Goal: Task Accomplishment & Management: Complete application form

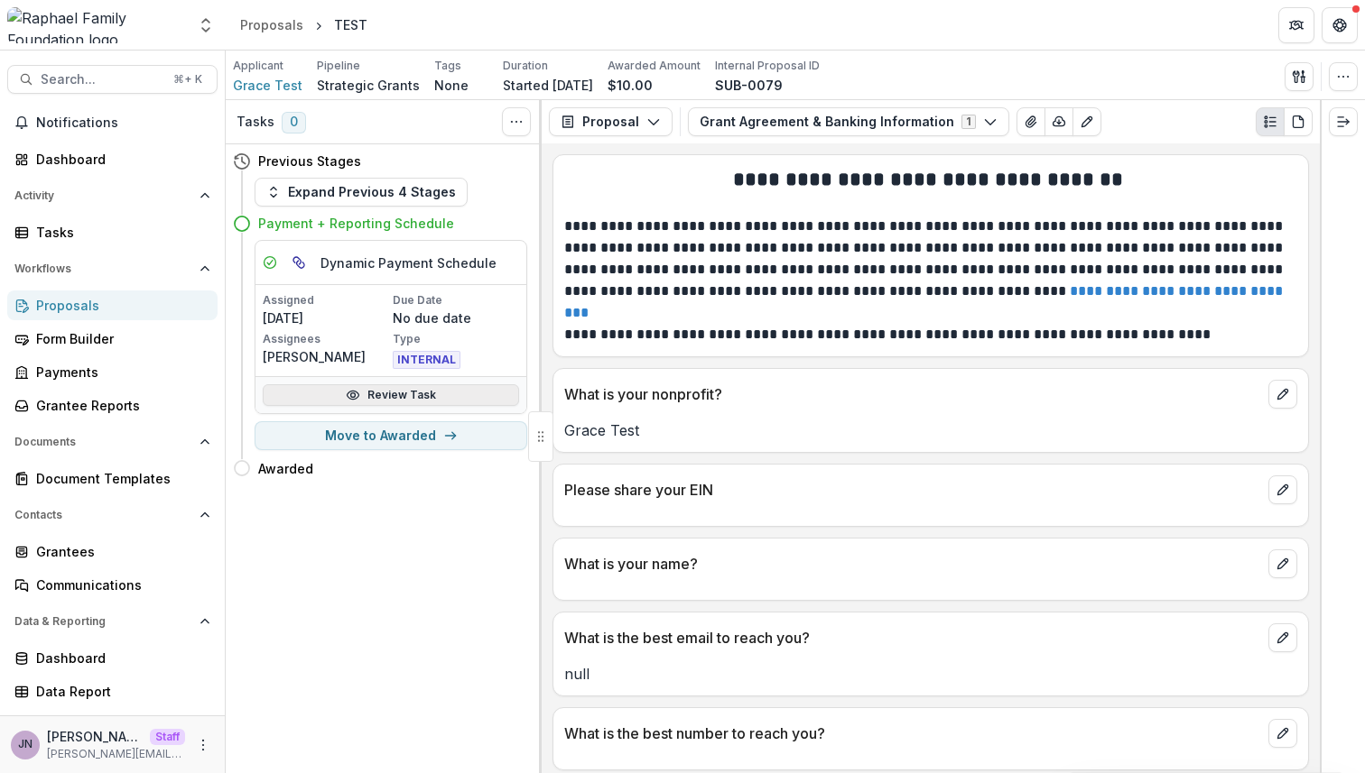
click at [407, 398] on link "Review Task" at bounding box center [391, 395] width 256 height 22
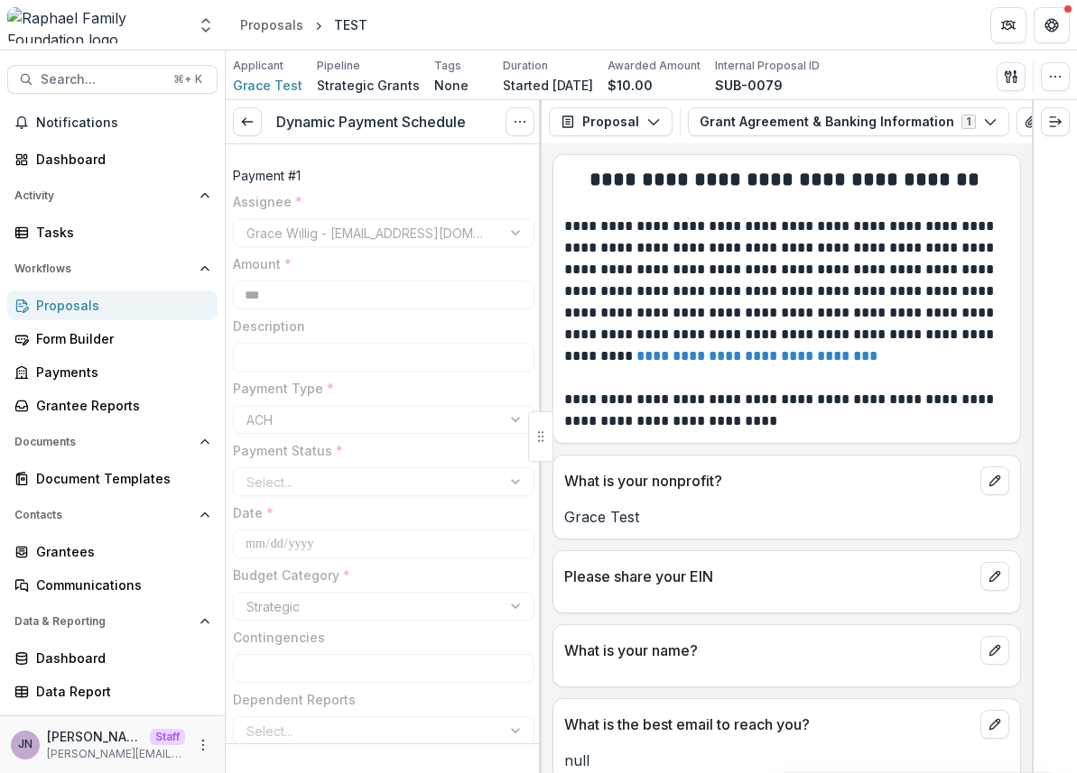
click at [104, 303] on div "Proposals" at bounding box center [119, 305] width 167 height 19
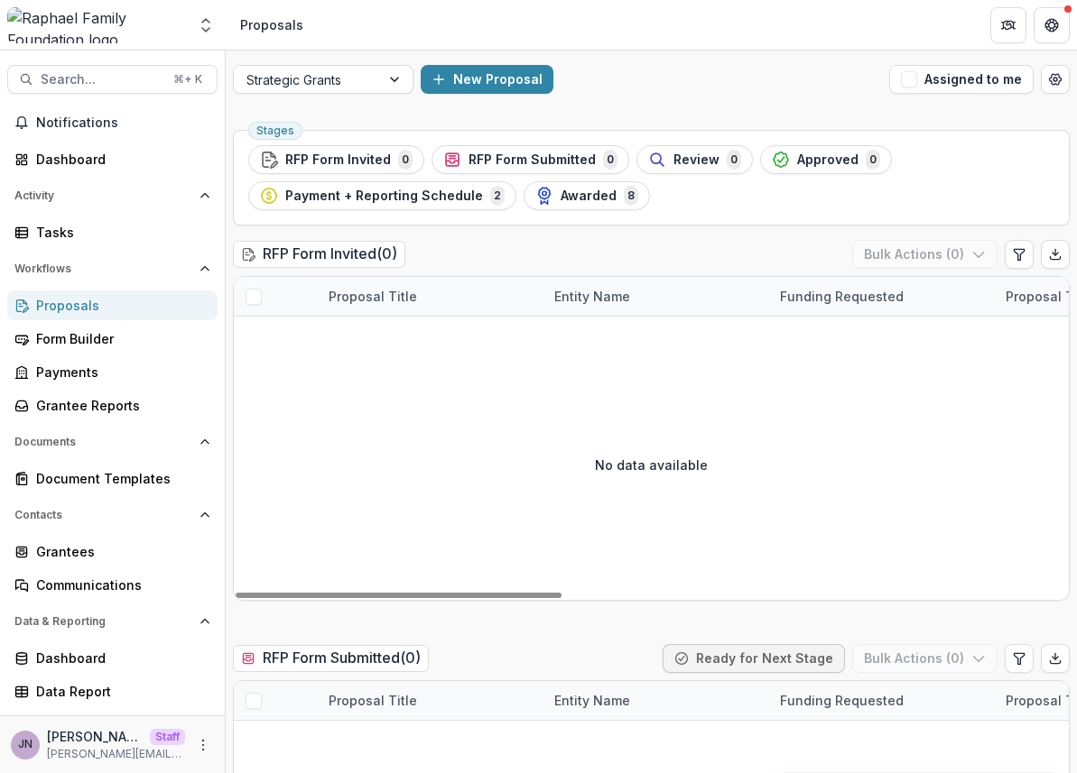
click at [490, 61] on div "Strategic Grants New Proposal Assigned to me" at bounding box center [651, 80] width 851 height 58
click at [490, 71] on button "New Proposal" at bounding box center [487, 79] width 133 height 29
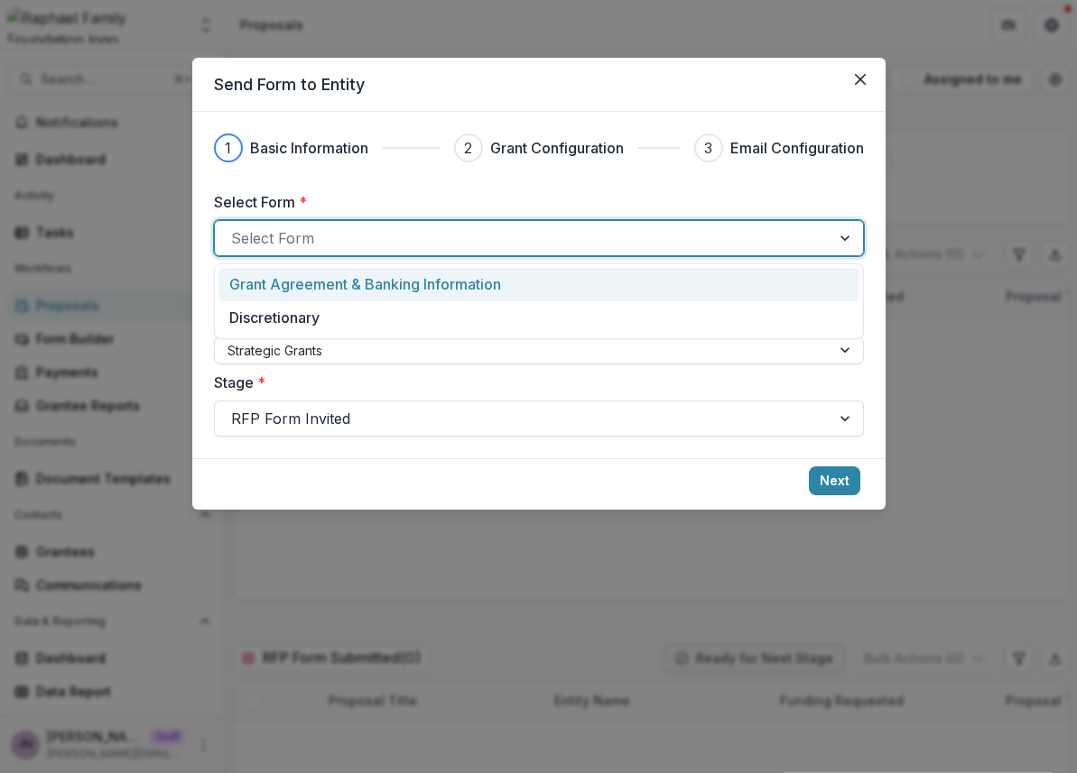
click at [393, 247] on div at bounding box center [522, 238] width 583 height 25
click at [384, 291] on p "Grant Agreement & Banking Information" at bounding box center [365, 284] width 272 height 22
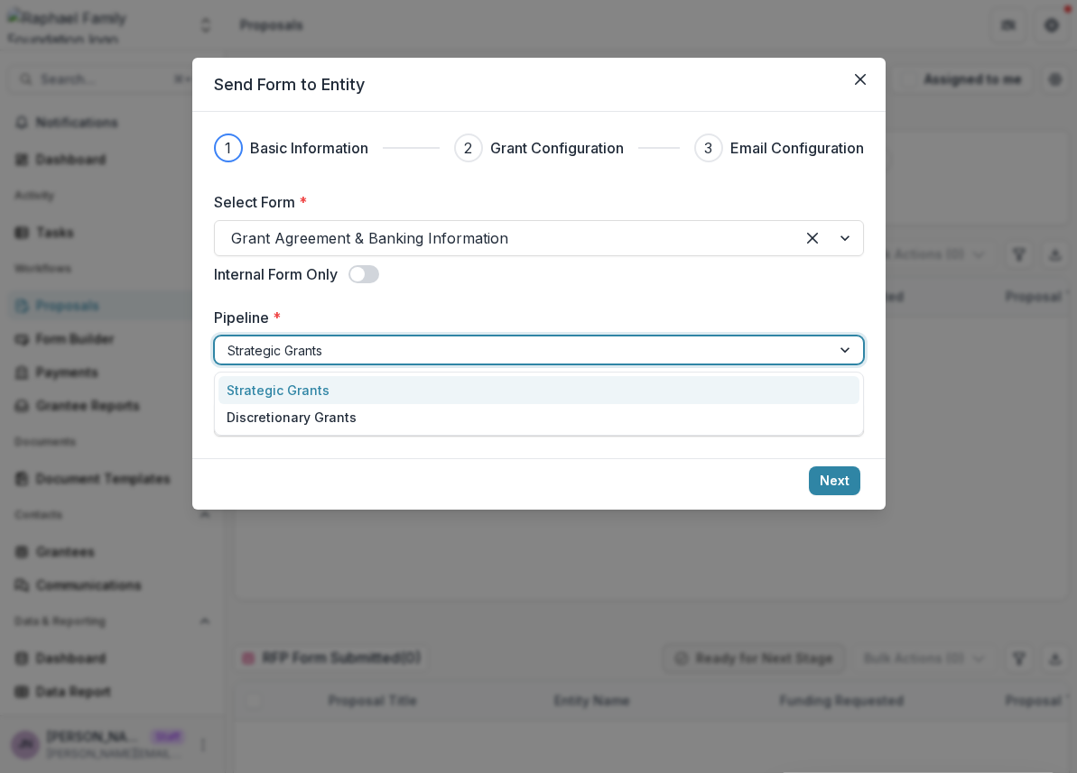
click at [383, 348] on div at bounding box center [522, 350] width 590 height 23
click at [384, 383] on div "Strategic Grants" at bounding box center [538, 390] width 641 height 28
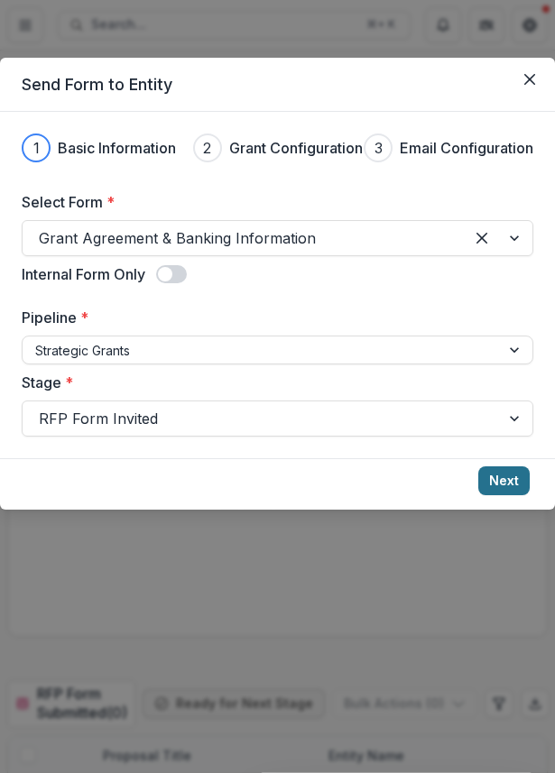
click at [494, 481] on button "Next" at bounding box center [503, 481] width 51 height 29
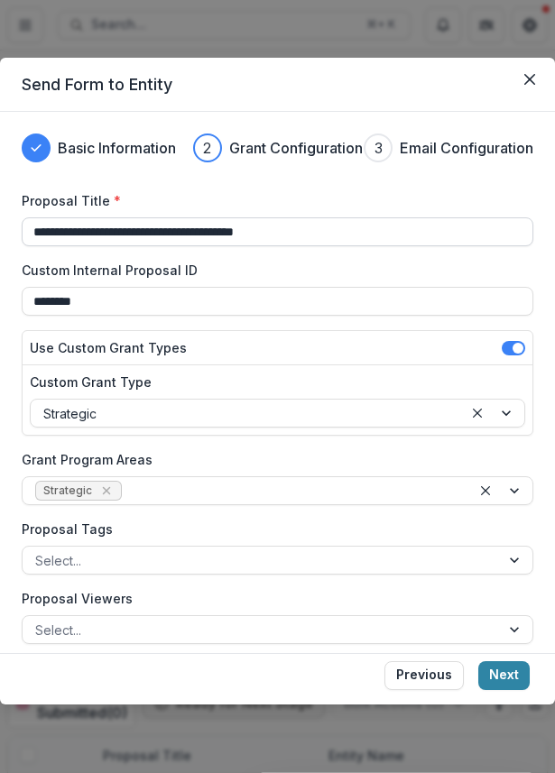
click at [280, 217] on input "**********" at bounding box center [278, 231] width 512 height 29
type input "******"
click at [293, 403] on div at bounding box center [246, 414] width 407 height 23
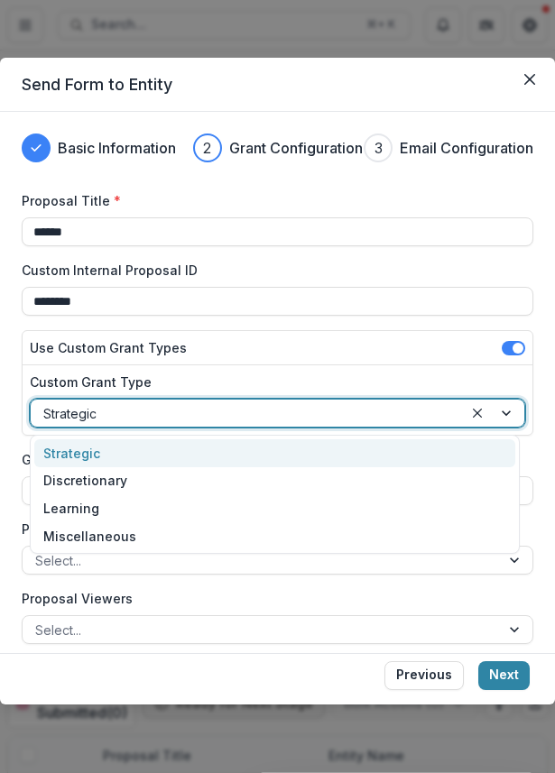
click at [233, 454] on div "Strategic" at bounding box center [274, 454] width 481 height 28
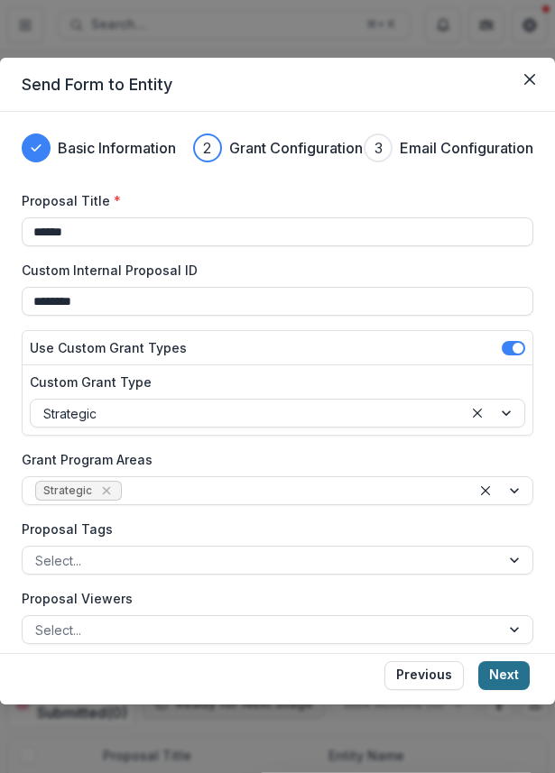
click at [494, 677] on button "Next" at bounding box center [503, 676] width 51 height 29
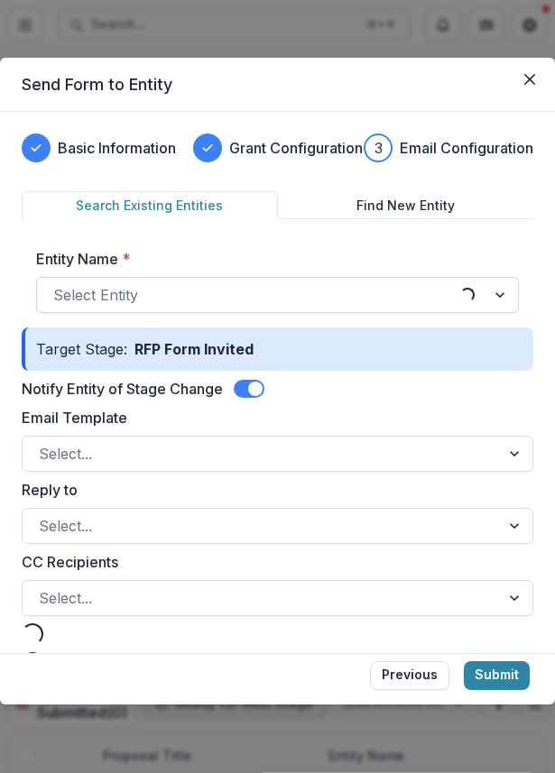
click at [391, 301] on div at bounding box center [248, 294] width 391 height 25
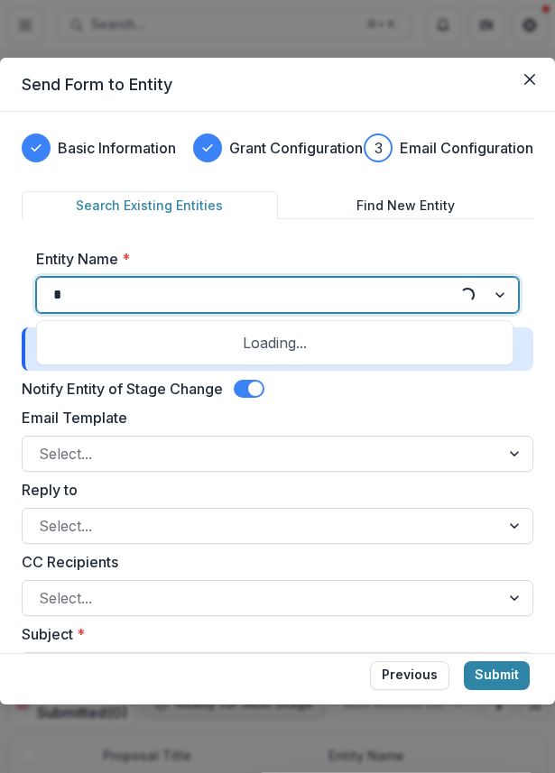
type input "**"
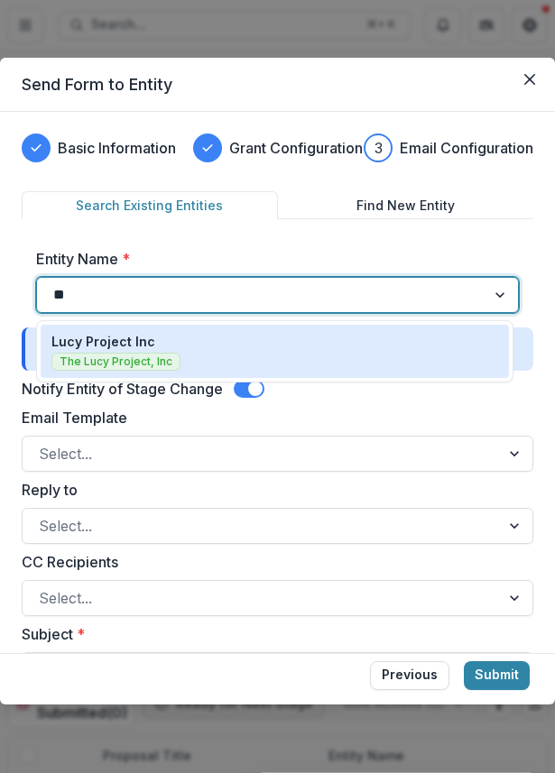
click at [264, 346] on div "Lucy Project Inc The Lucy Project, Inc" at bounding box center [274, 351] width 447 height 39
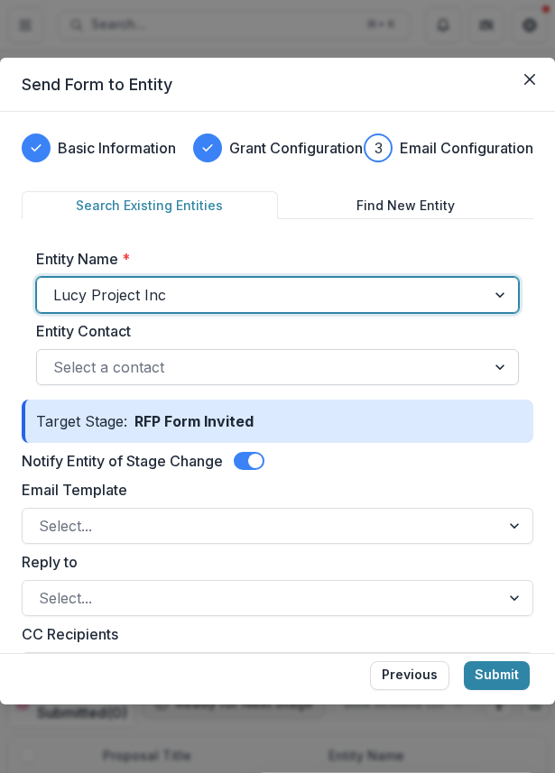
click at [282, 365] on div at bounding box center [261, 367] width 416 height 25
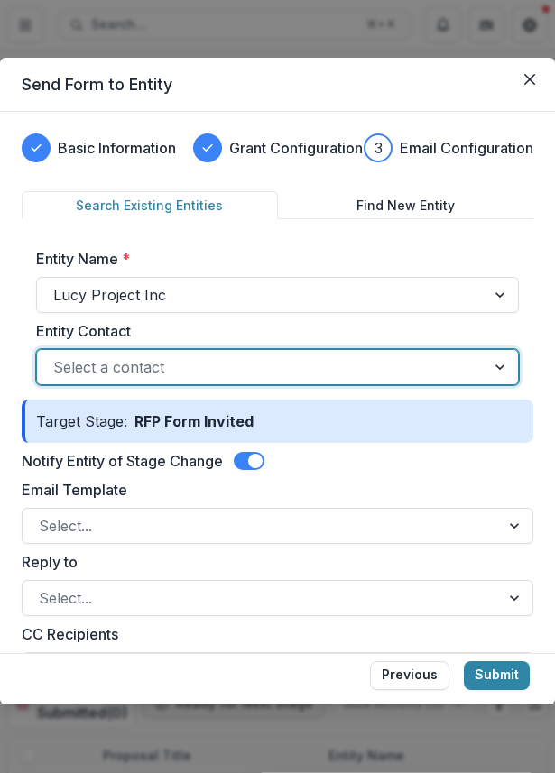
click at [284, 357] on div at bounding box center [261, 367] width 416 height 25
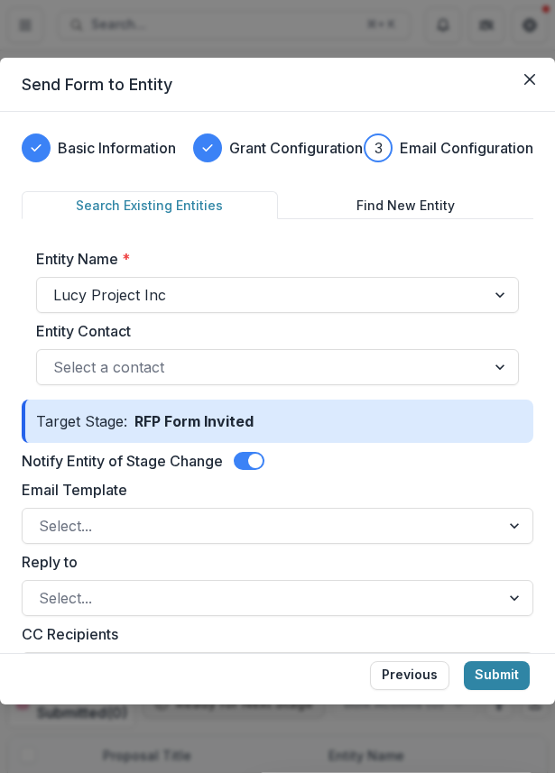
click at [257, 458] on span at bounding box center [255, 461] width 14 height 14
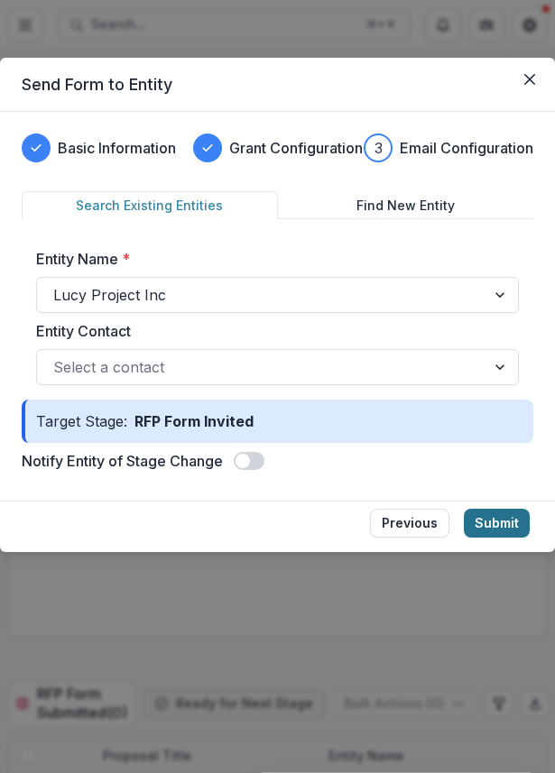
click at [494, 521] on button "Submit" at bounding box center [497, 523] width 66 height 29
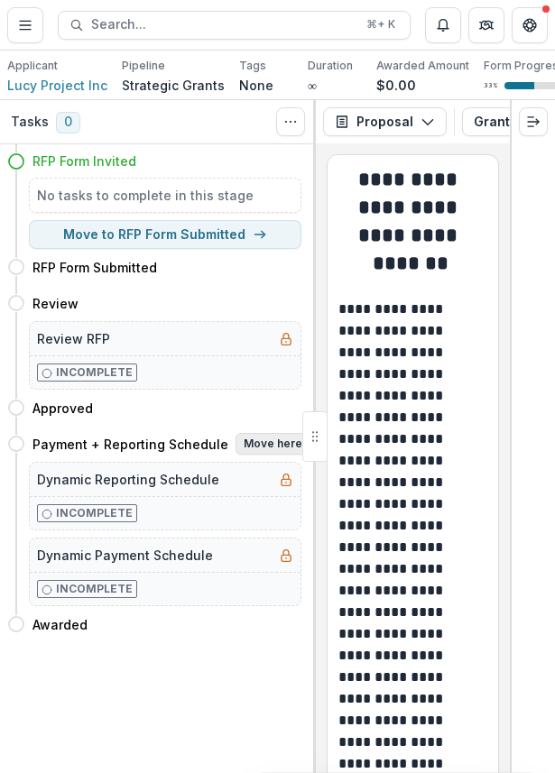
click at [265, 444] on button "Move here" at bounding box center [273, 444] width 75 height 22
select select "**********"
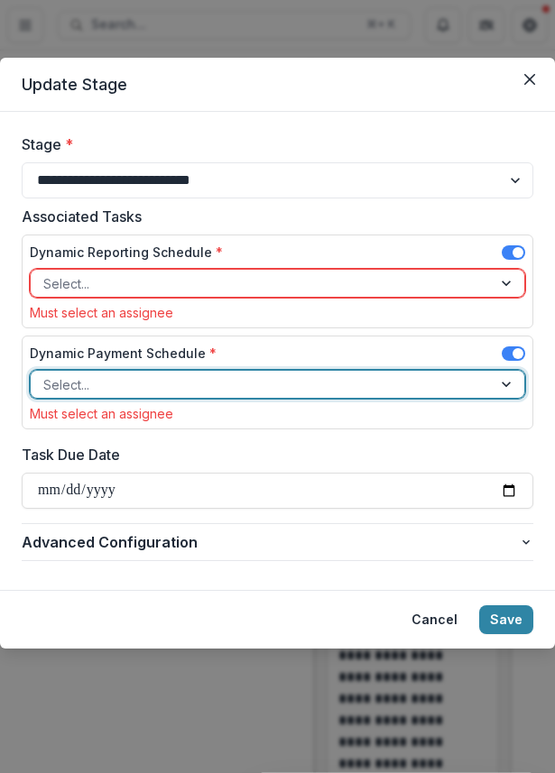
click at [466, 377] on div at bounding box center [261, 385] width 436 height 23
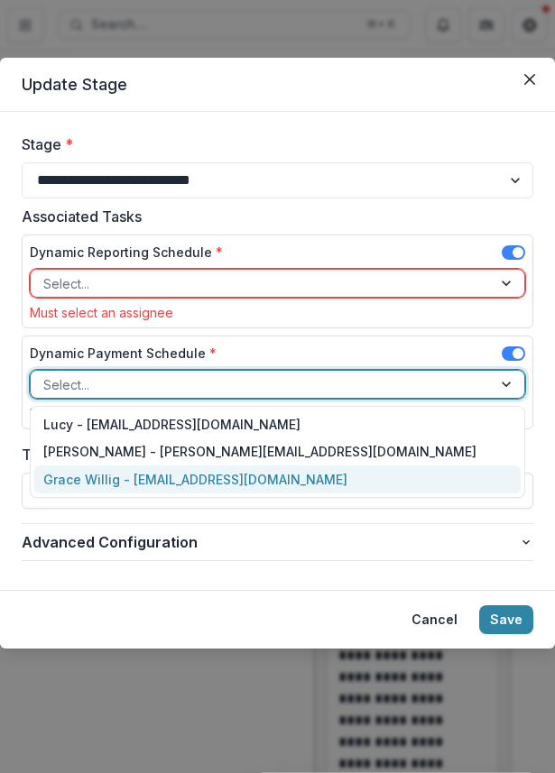
click at [386, 473] on div "Grace Willig - grace@trytemelio.com" at bounding box center [277, 480] width 486 height 28
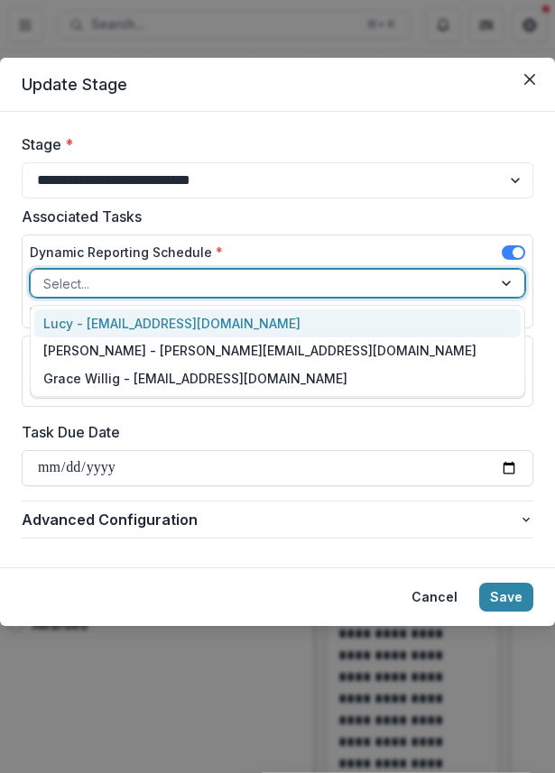
click at [403, 285] on div at bounding box center [261, 284] width 436 height 23
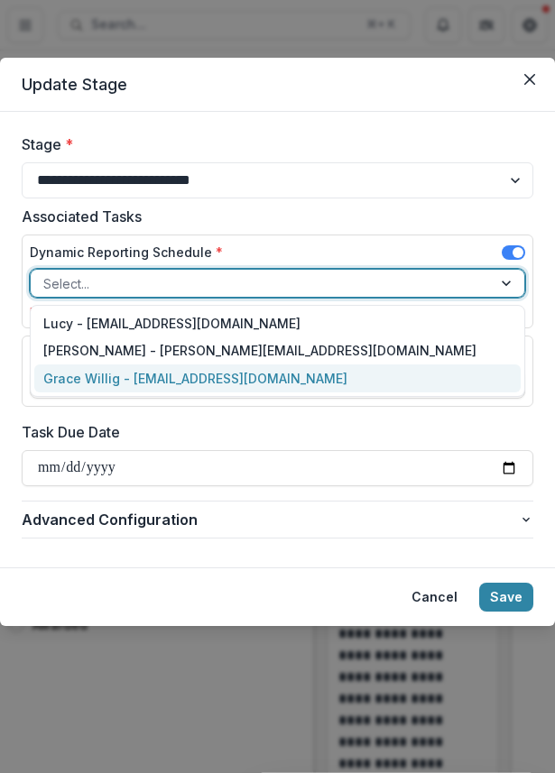
click at [338, 369] on div "Grace Willig - grace@trytemelio.com" at bounding box center [277, 379] width 486 height 28
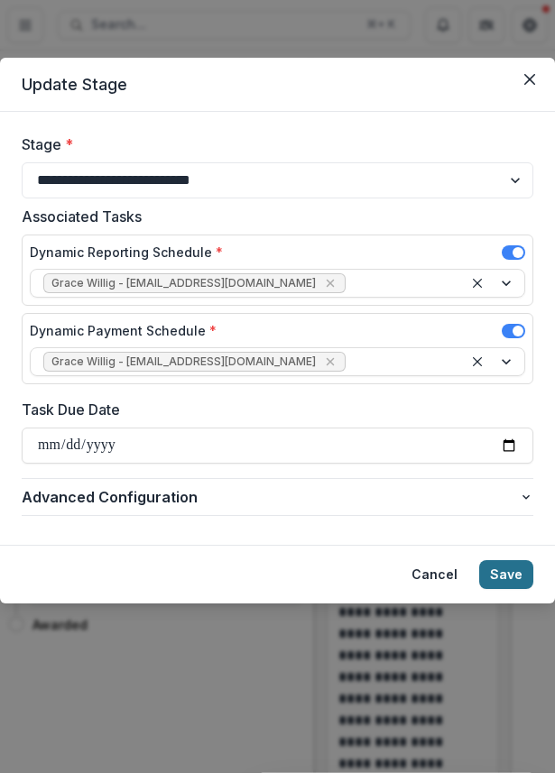
click at [494, 571] on button "Save" at bounding box center [506, 574] width 54 height 29
select select "*******"
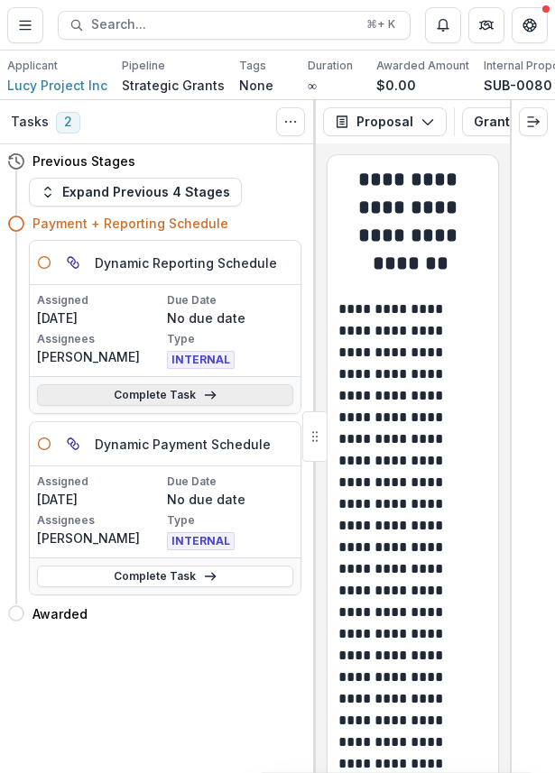
click at [156, 389] on link "Complete Task" at bounding box center [165, 395] width 256 height 22
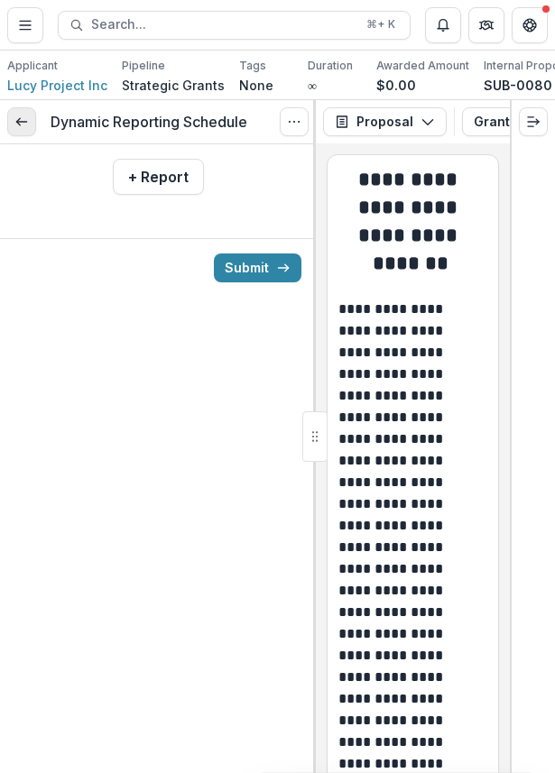
click at [14, 114] on link at bounding box center [21, 121] width 29 height 29
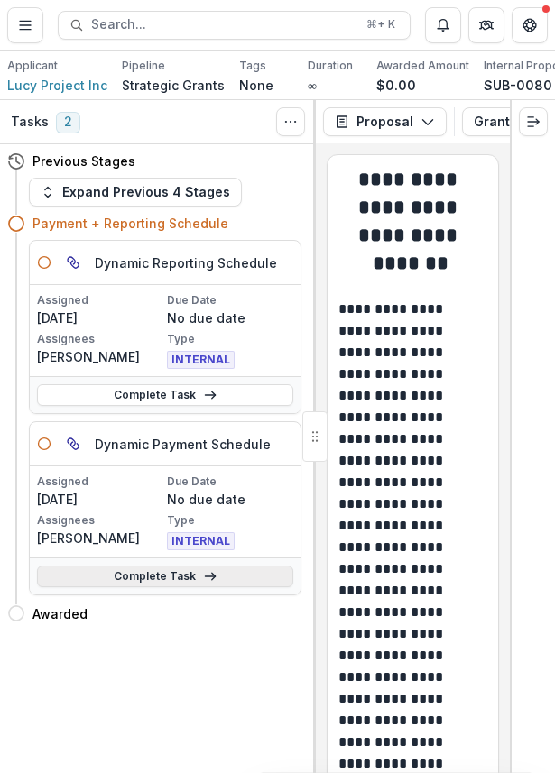
click at [167, 574] on link "Complete Task" at bounding box center [165, 577] width 256 height 22
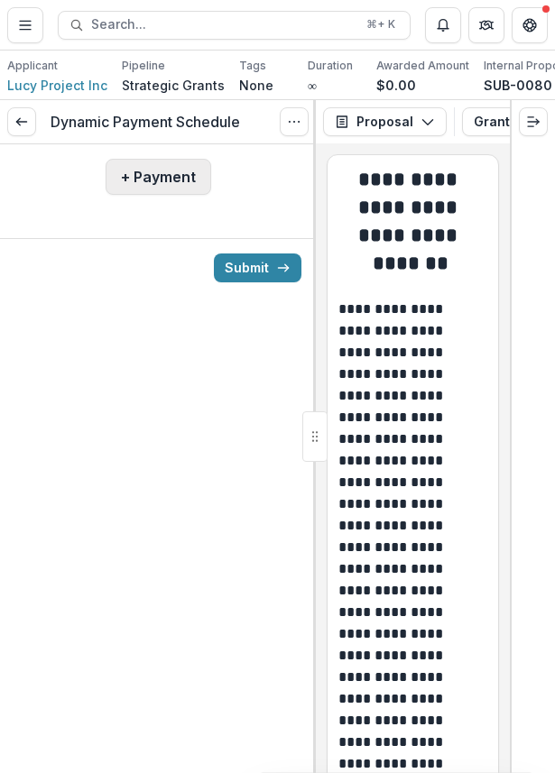
click at [160, 178] on button "+ Payment" at bounding box center [159, 177] width 106 height 36
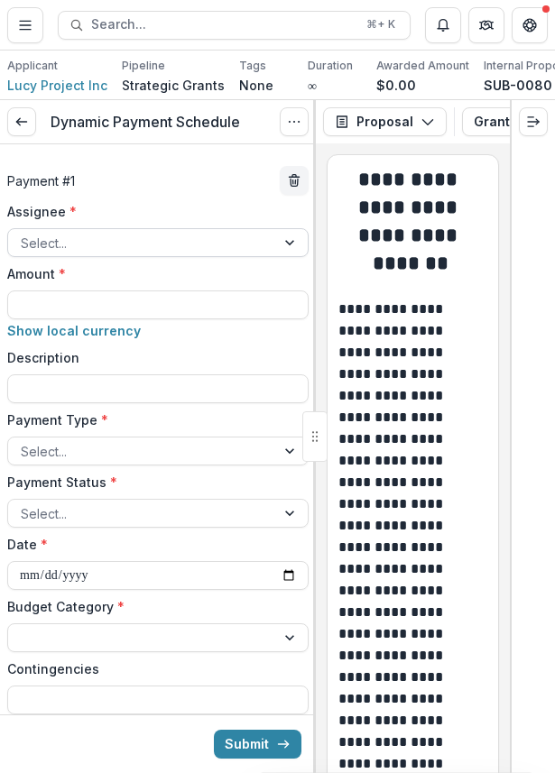
click at [85, 232] on div at bounding box center [142, 243] width 242 height 23
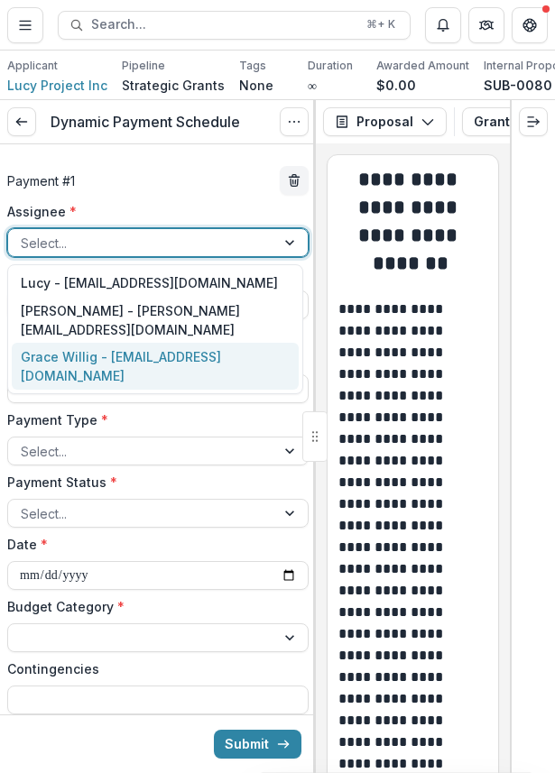
click at [92, 353] on div "Grace Willig - grace@trytemelio.com" at bounding box center [155, 366] width 287 height 47
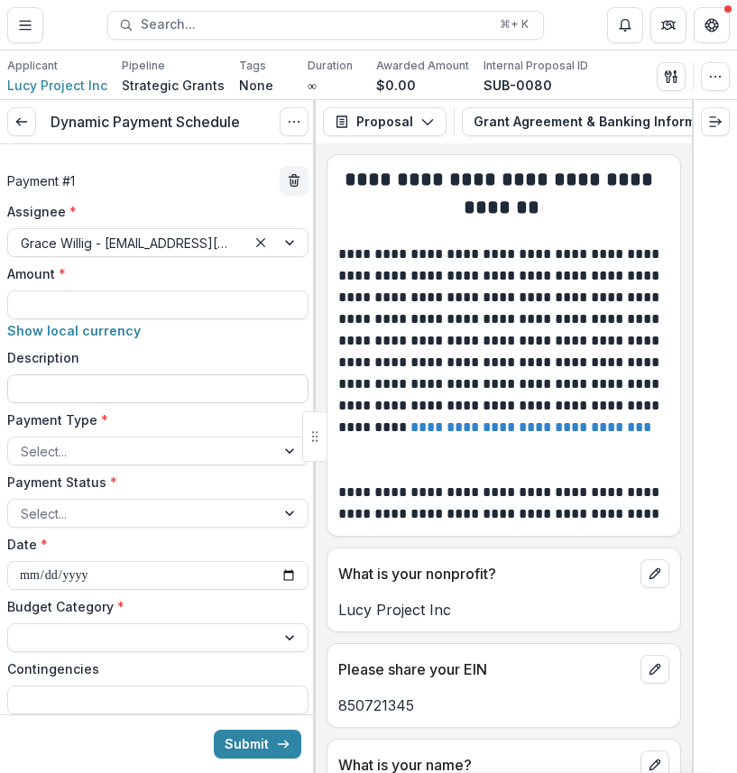
click at [127, 380] on input "Description" at bounding box center [157, 389] width 301 height 29
type input "***"
click at [109, 452] on div at bounding box center [142, 451] width 242 height 23
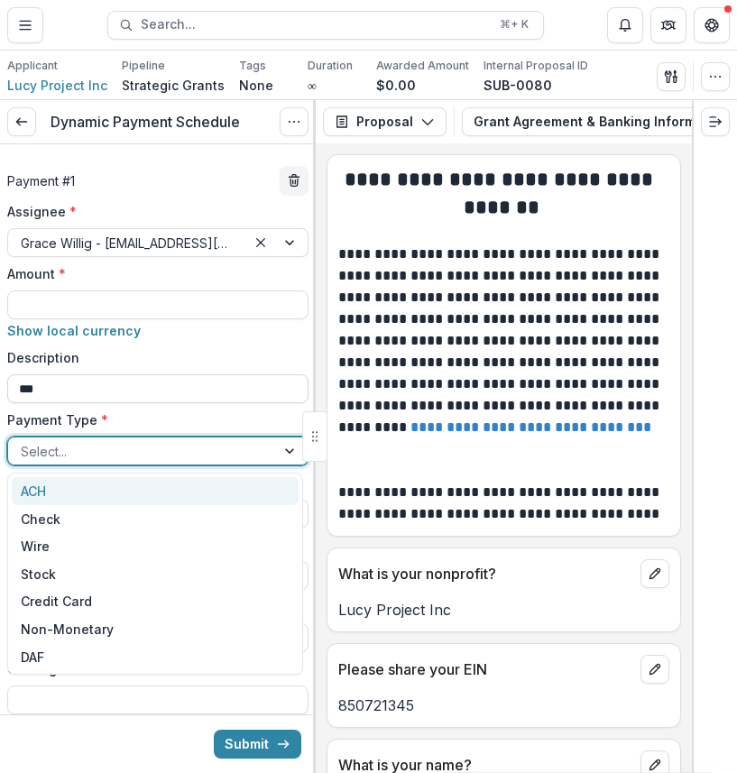
click at [93, 384] on input "***" at bounding box center [157, 389] width 301 height 29
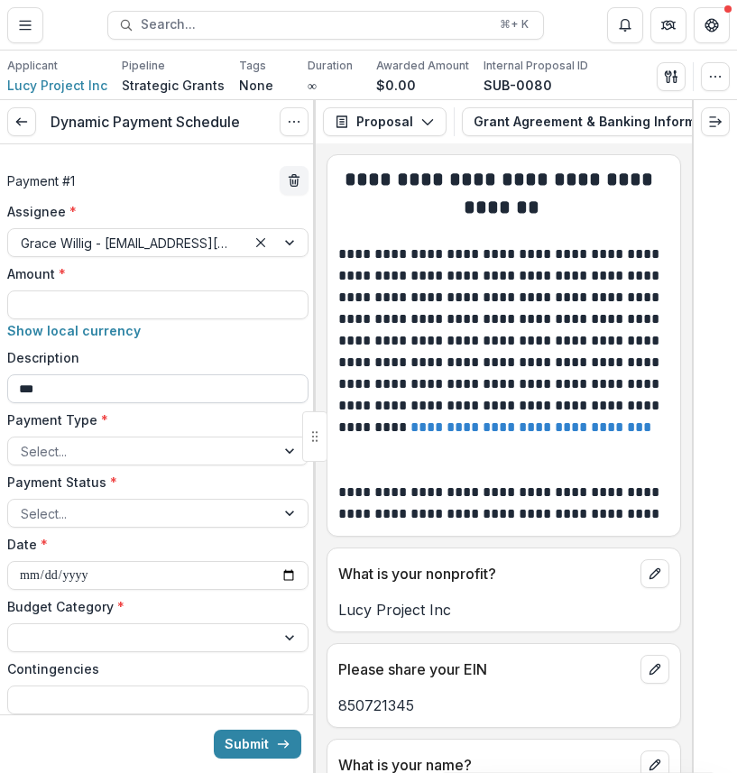
click at [93, 384] on input "***" at bounding box center [157, 389] width 301 height 29
click at [83, 444] on div at bounding box center [142, 451] width 242 height 23
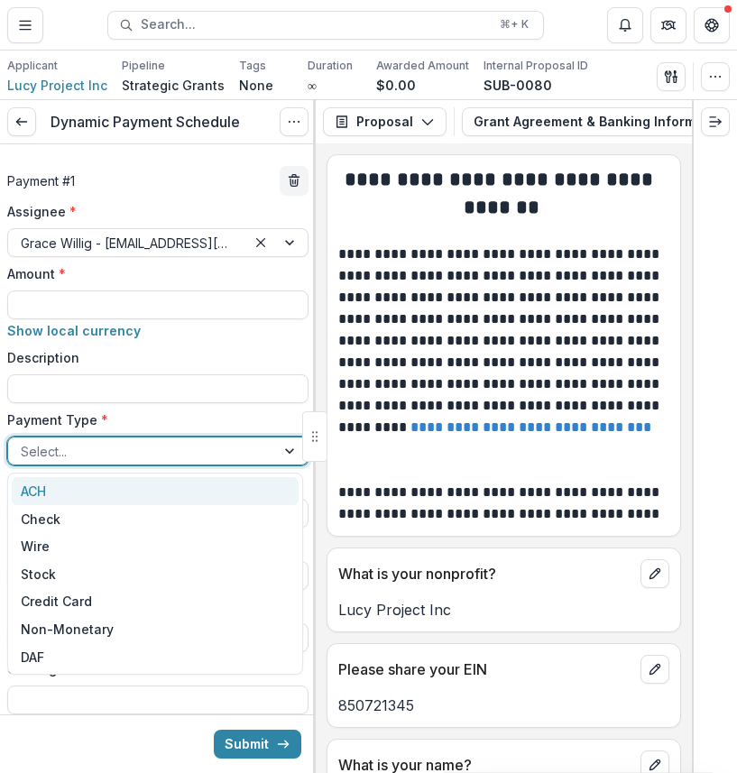
click at [83, 491] on div "ACH" at bounding box center [155, 491] width 287 height 28
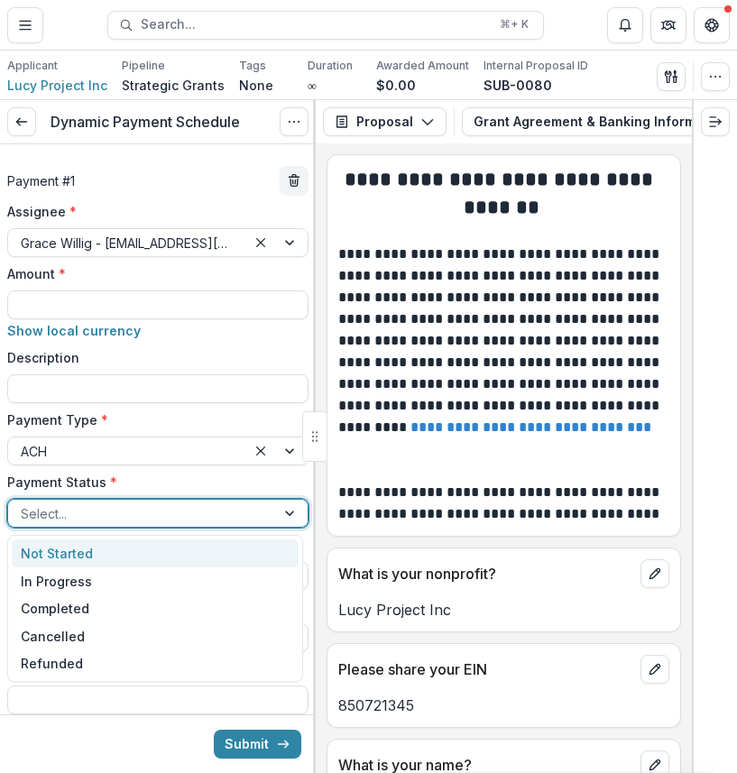
click at [99, 516] on div at bounding box center [142, 514] width 242 height 23
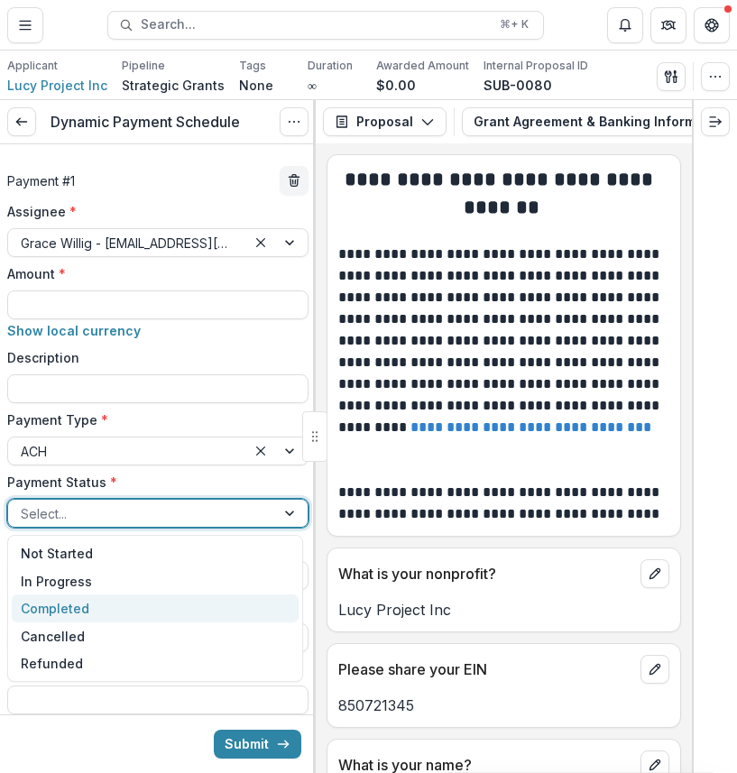
click at [100, 600] on div "Completed" at bounding box center [155, 609] width 287 height 28
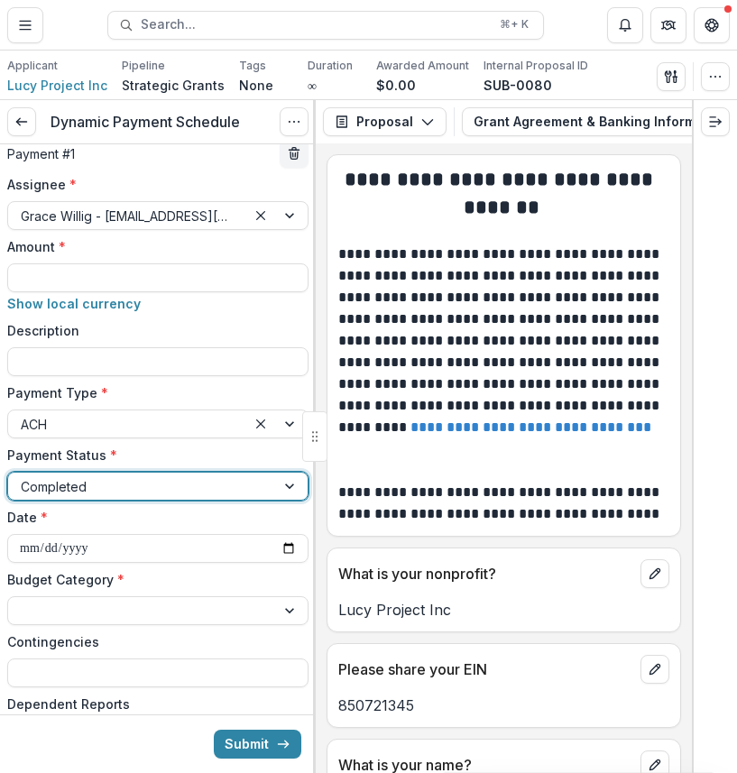
scroll to position [35, 0]
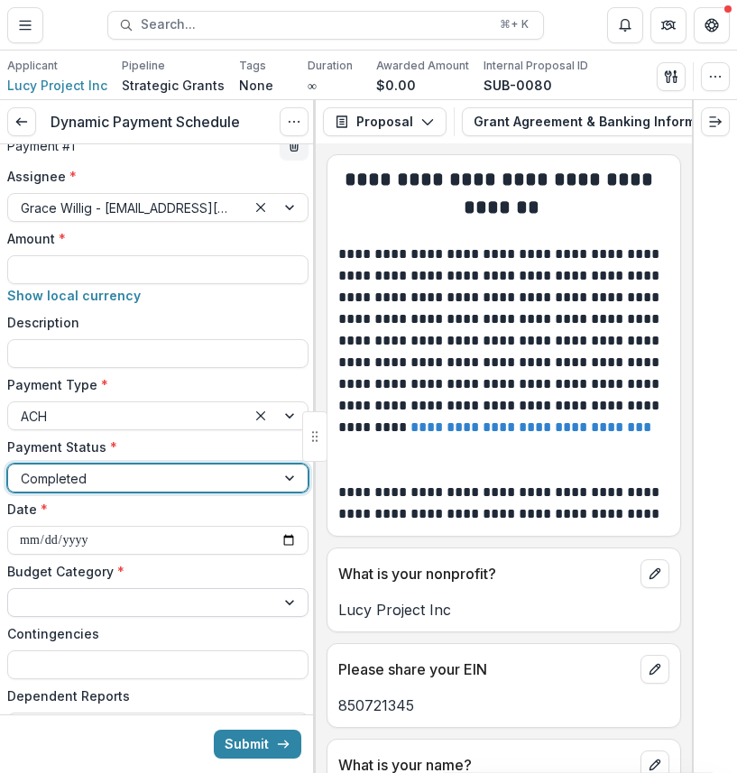
click at [229, 604] on div at bounding box center [142, 603] width 242 height 23
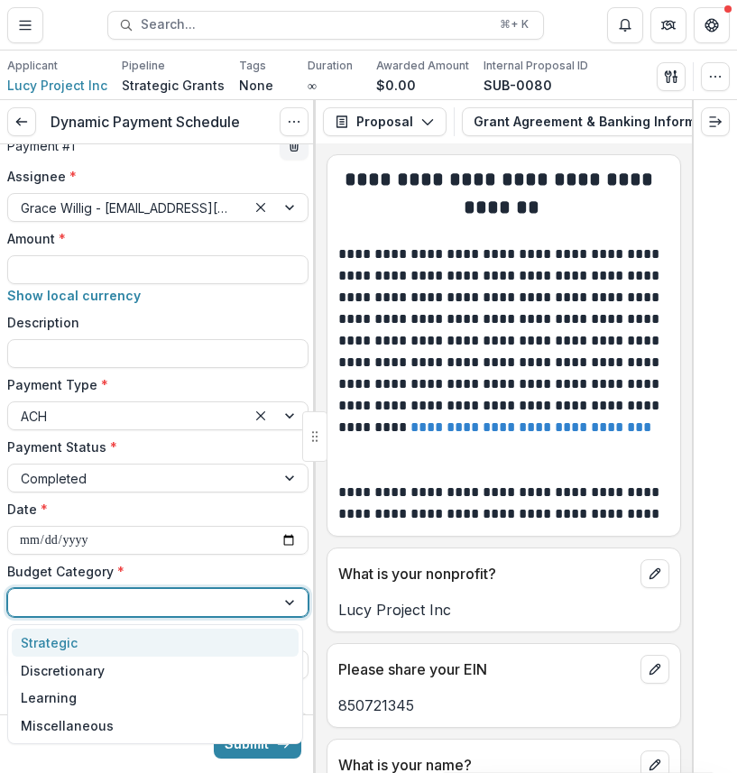
click at [216, 639] on div "Strategic" at bounding box center [155, 643] width 287 height 28
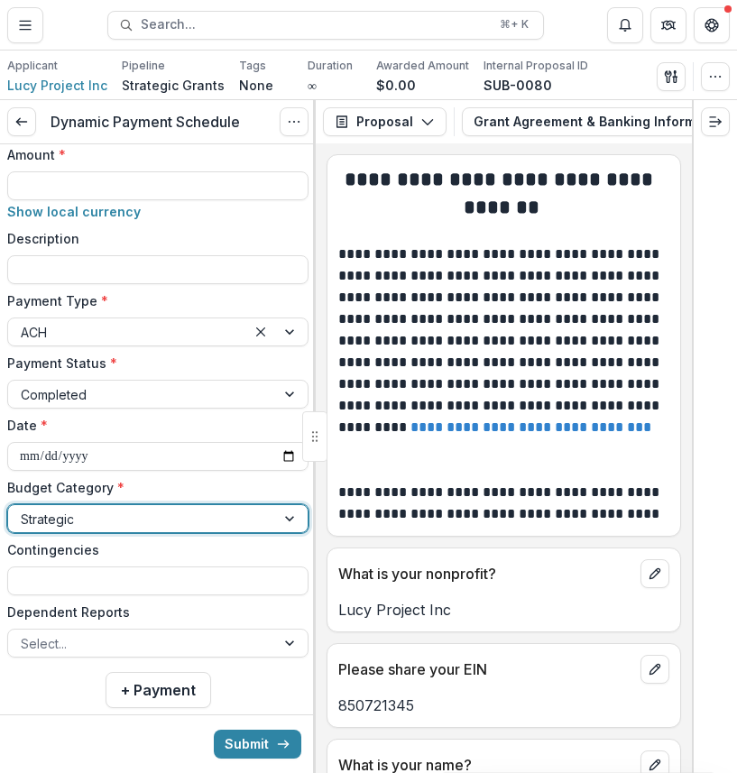
scroll to position [156, 0]
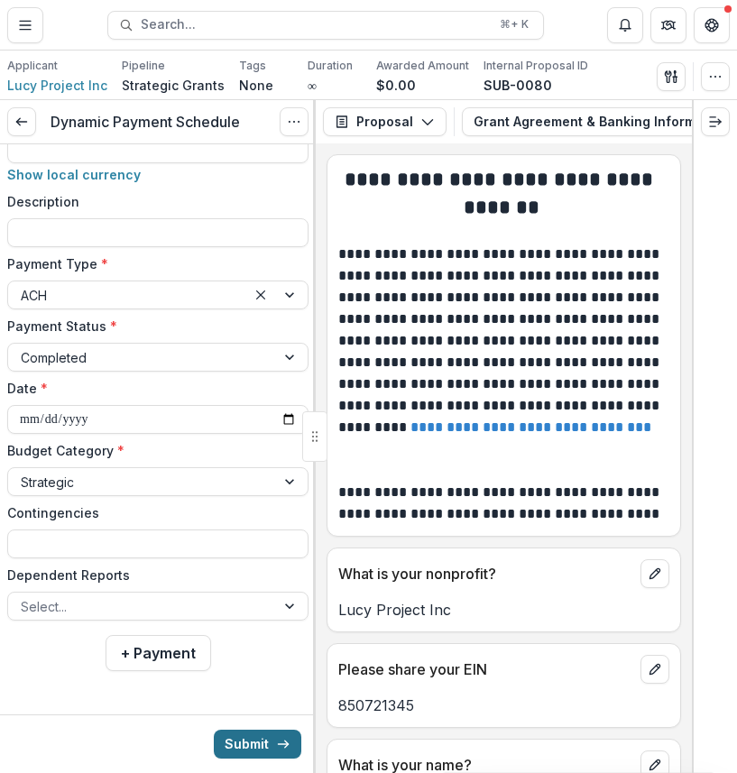
click at [247, 744] on button "Submit" at bounding box center [258, 744] width 88 height 29
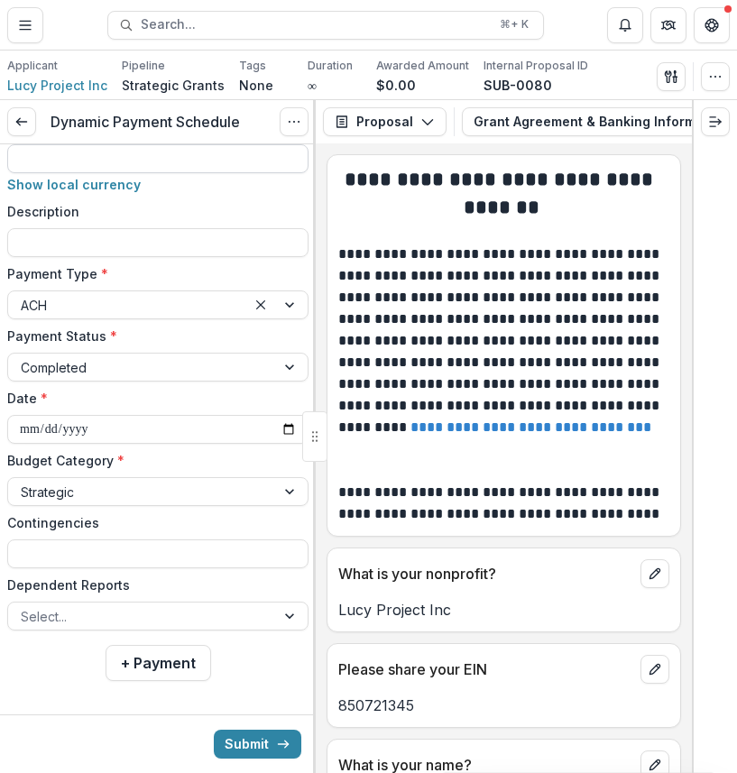
click at [159, 156] on input "Amount *" at bounding box center [157, 158] width 301 height 29
type input "******"
click at [245, 738] on button "Submit" at bounding box center [258, 744] width 88 height 29
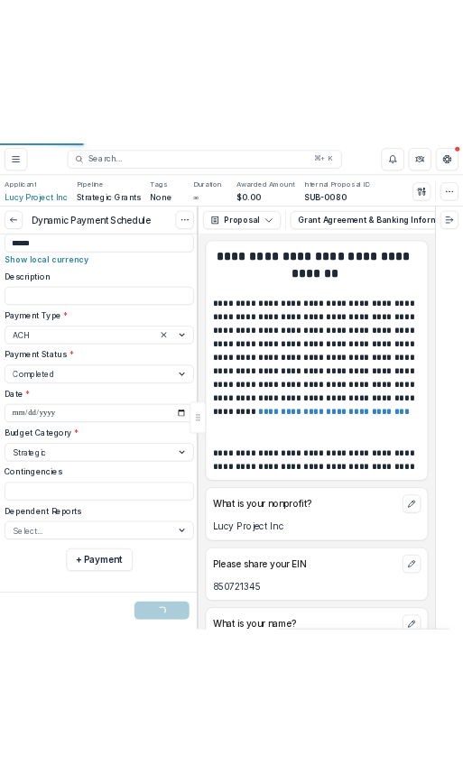
scroll to position [52, 0]
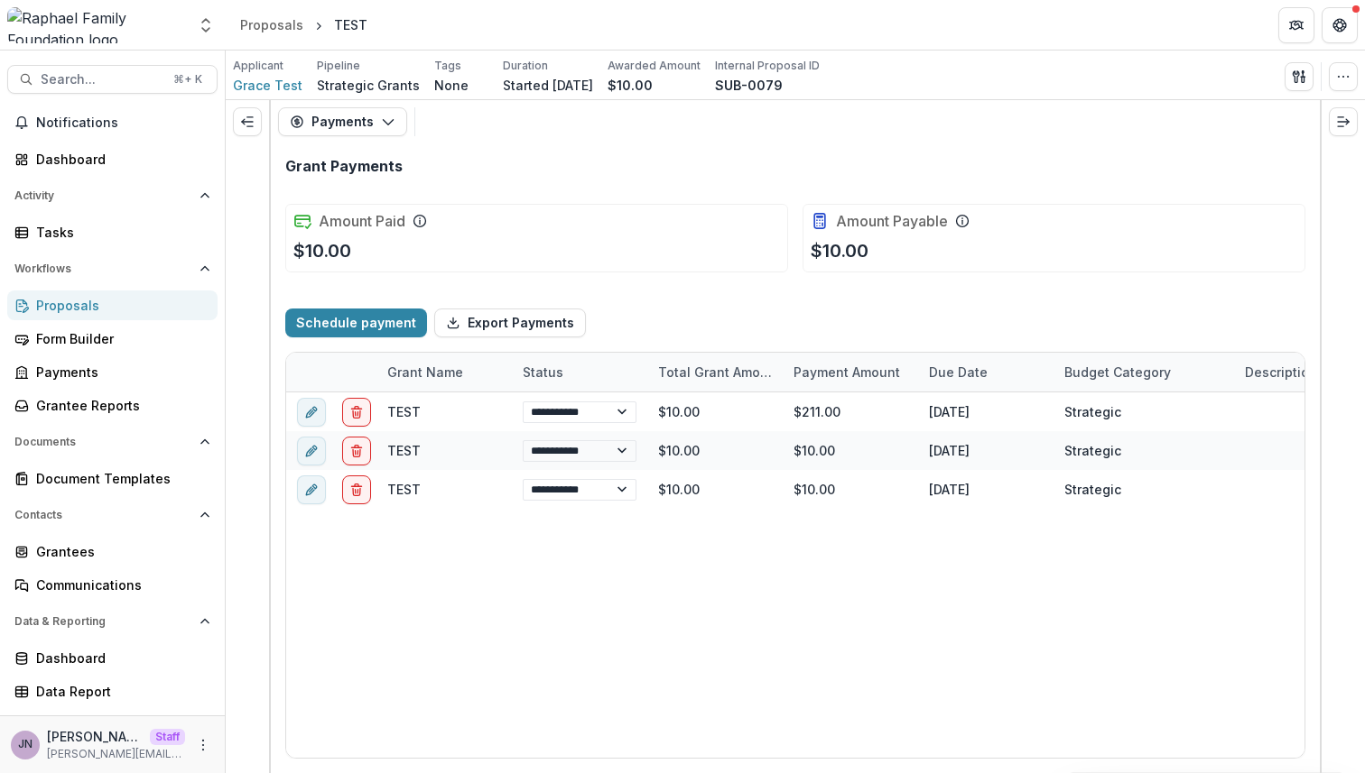
select select "**********"
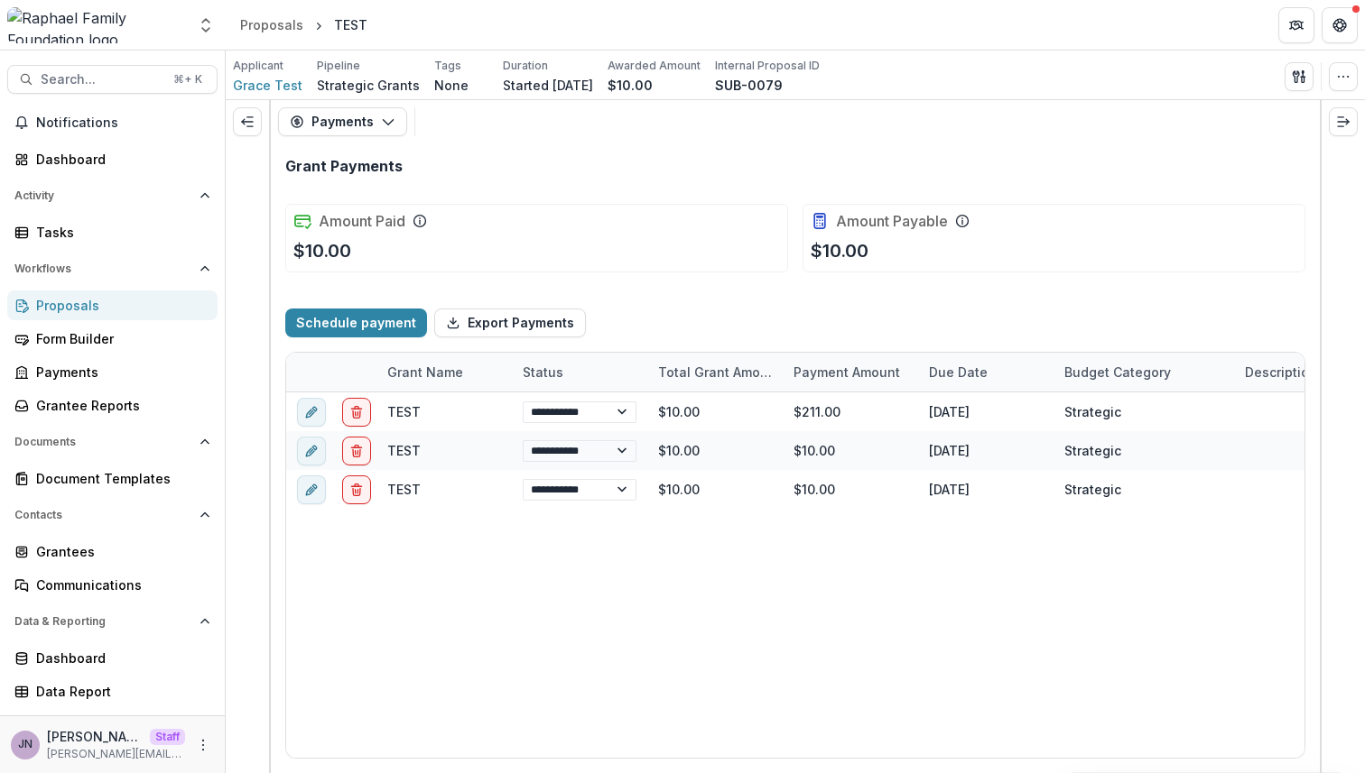
select select "**********"
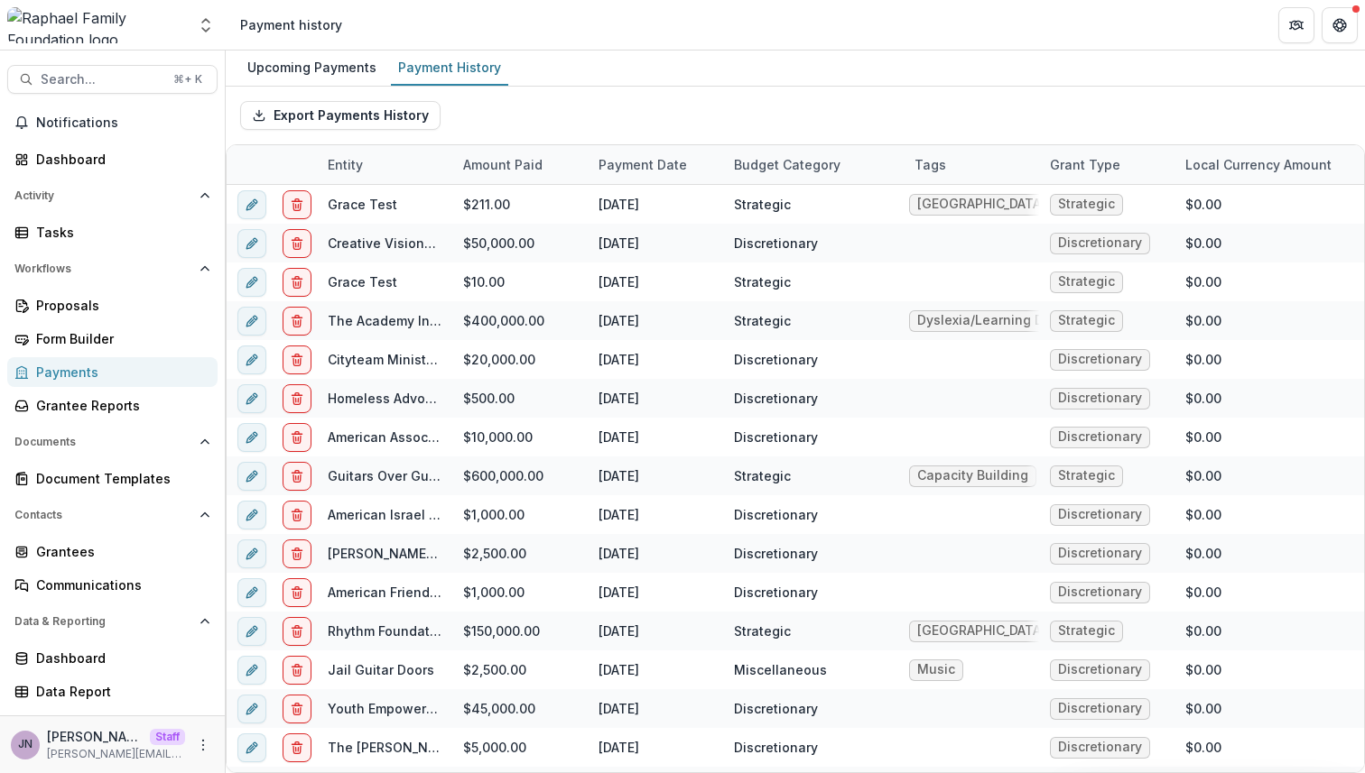
scroll to position [0, 3]
